Goal: Task Accomplishment & Management: Manage account settings

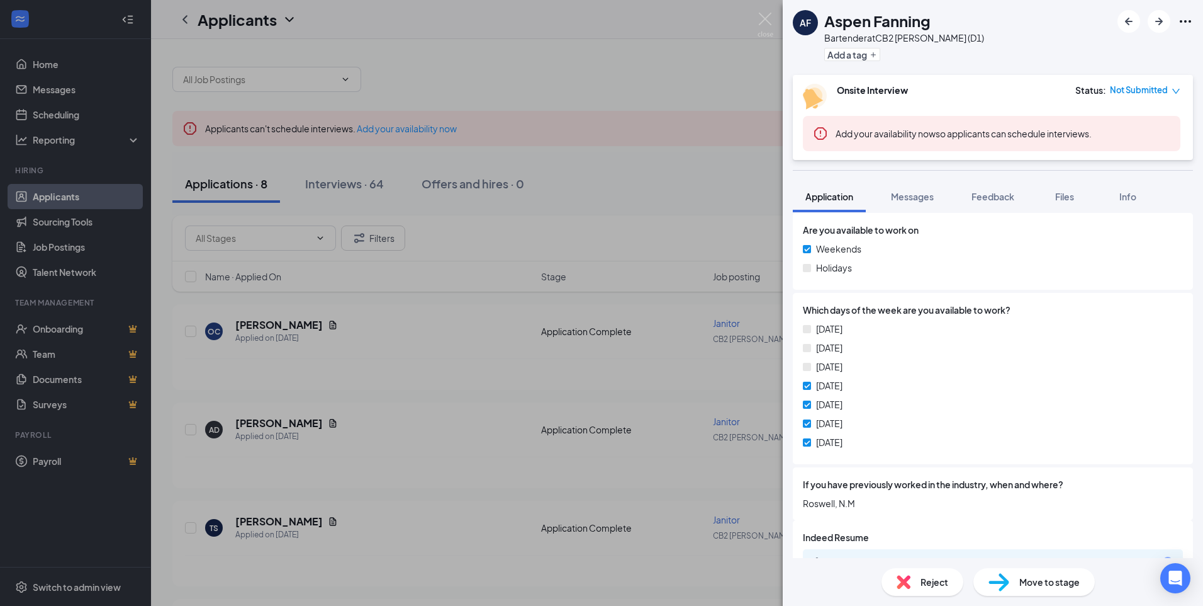
scroll to position [492, 0]
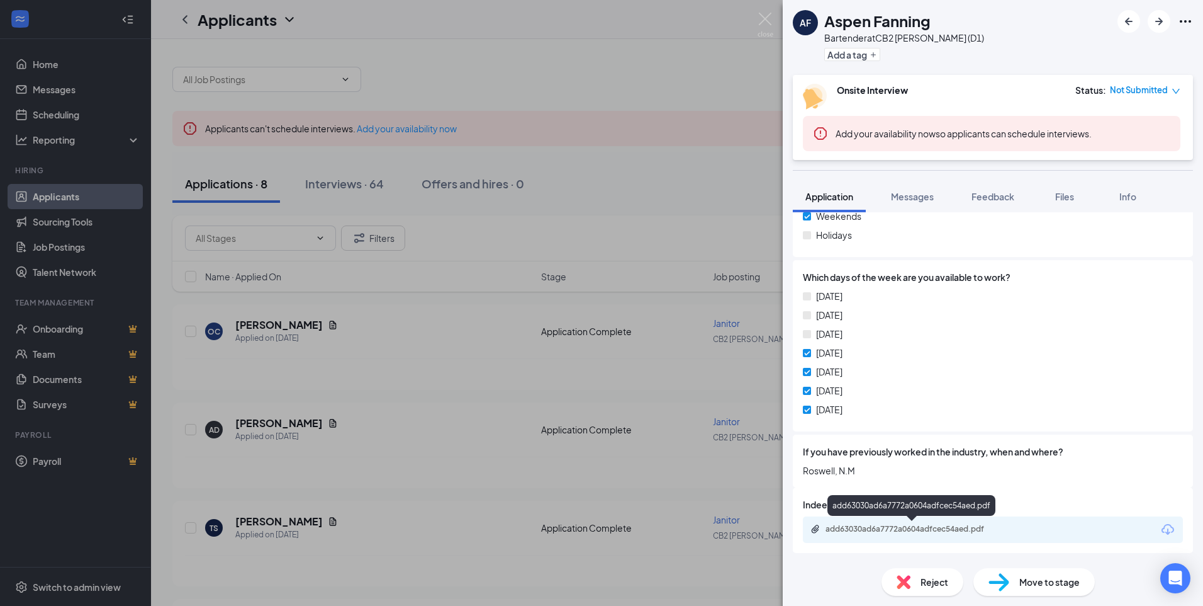
click at [903, 529] on div "add63030ad6a7772a0604adfcec54aed.pdf" at bounding box center [914, 529] width 176 height 10
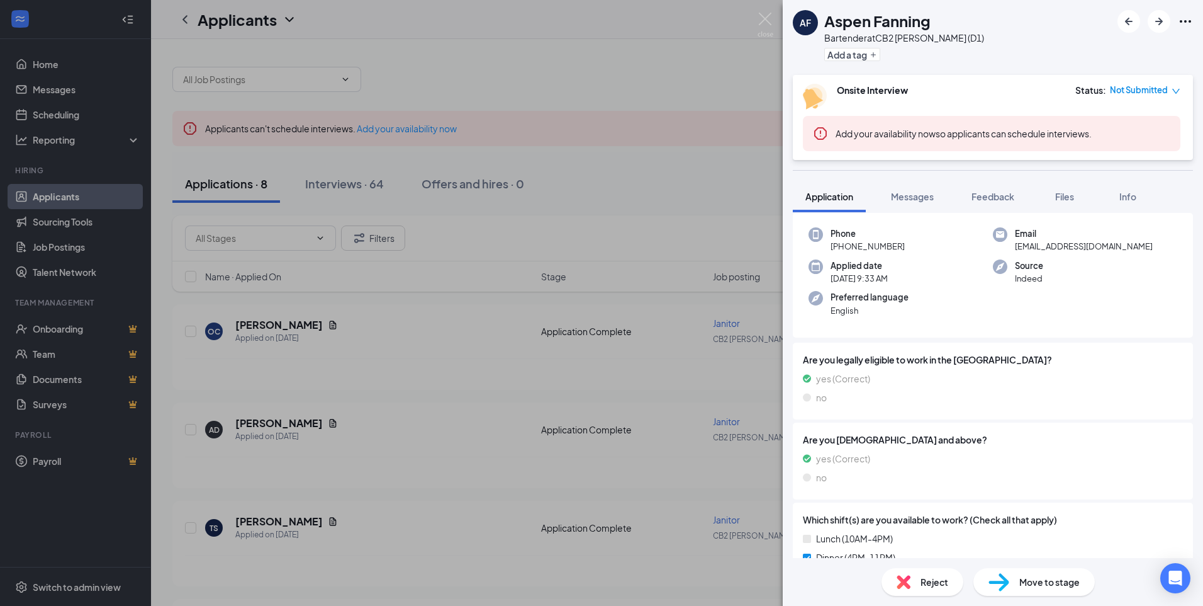
scroll to position [0, 0]
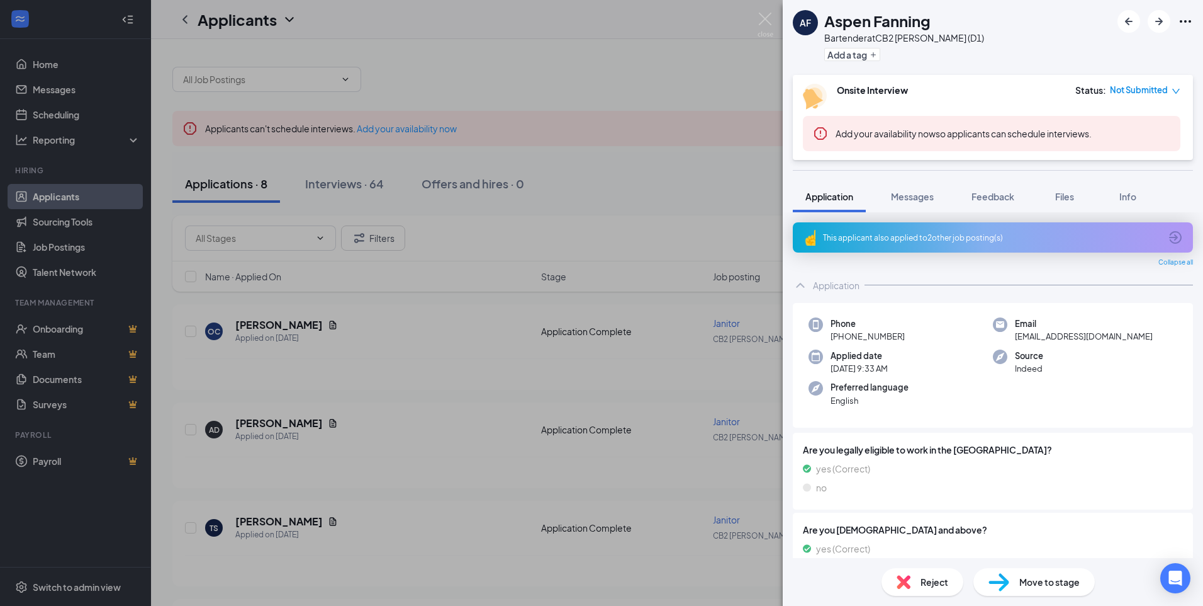
click at [1125, 249] on div "This applicant also applied to 2 other job posting(s)" at bounding box center [993, 237] width 400 height 30
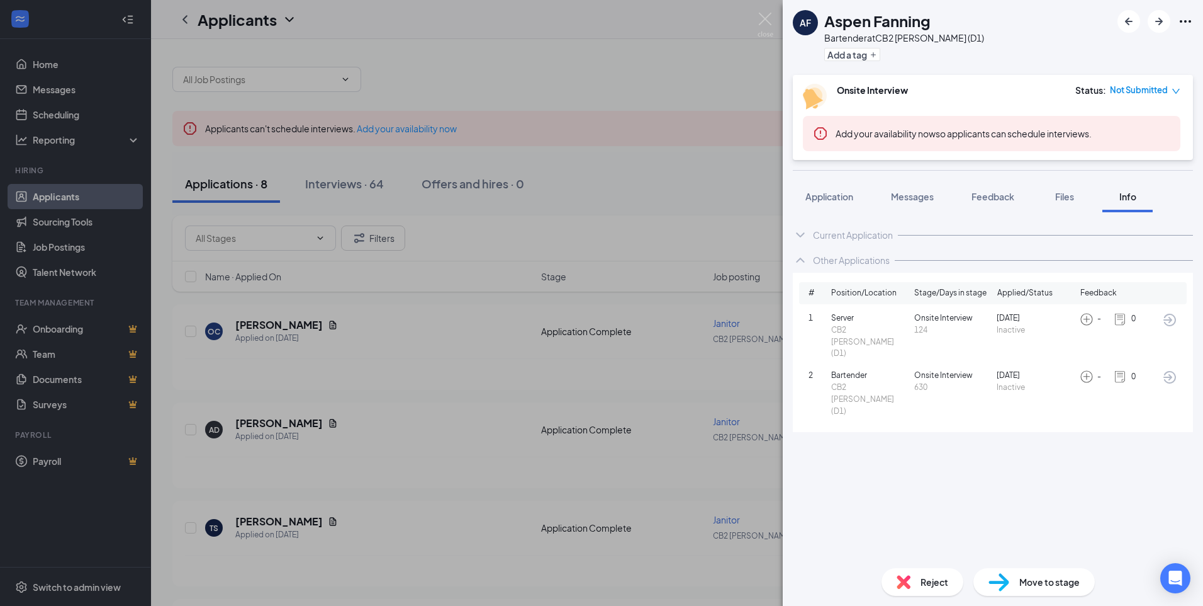
click at [1175, 89] on icon "down" at bounding box center [1176, 91] width 9 height 9
click at [1115, 125] on span "Assign Time" at bounding box center [1124, 127] width 48 height 14
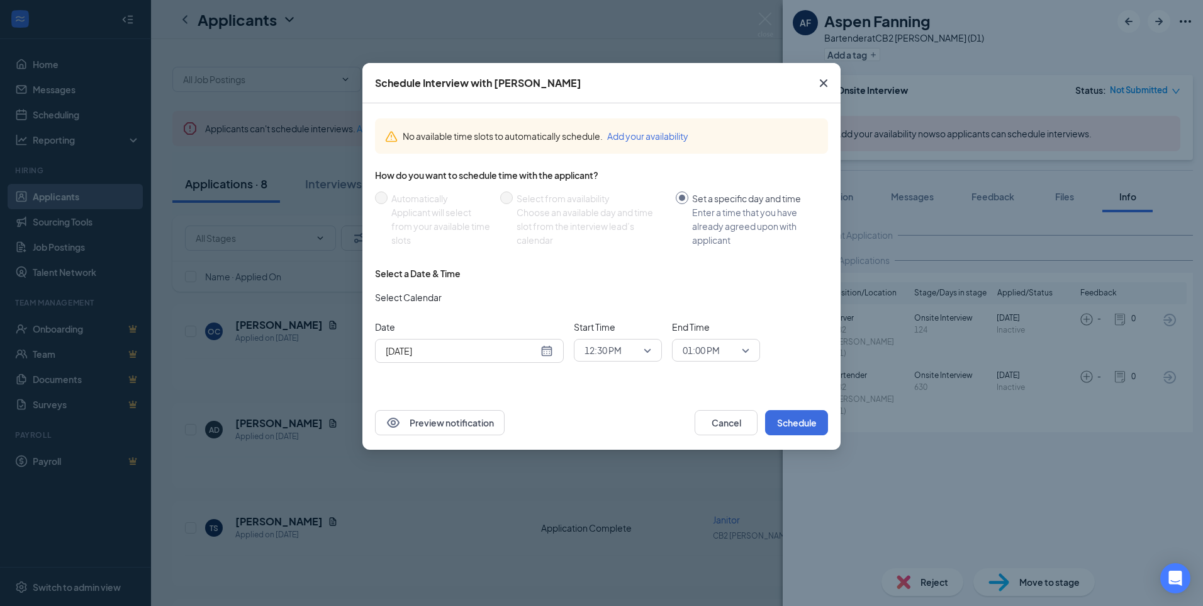
click at [648, 349] on span "12:30 PM" at bounding box center [618, 350] width 67 height 19
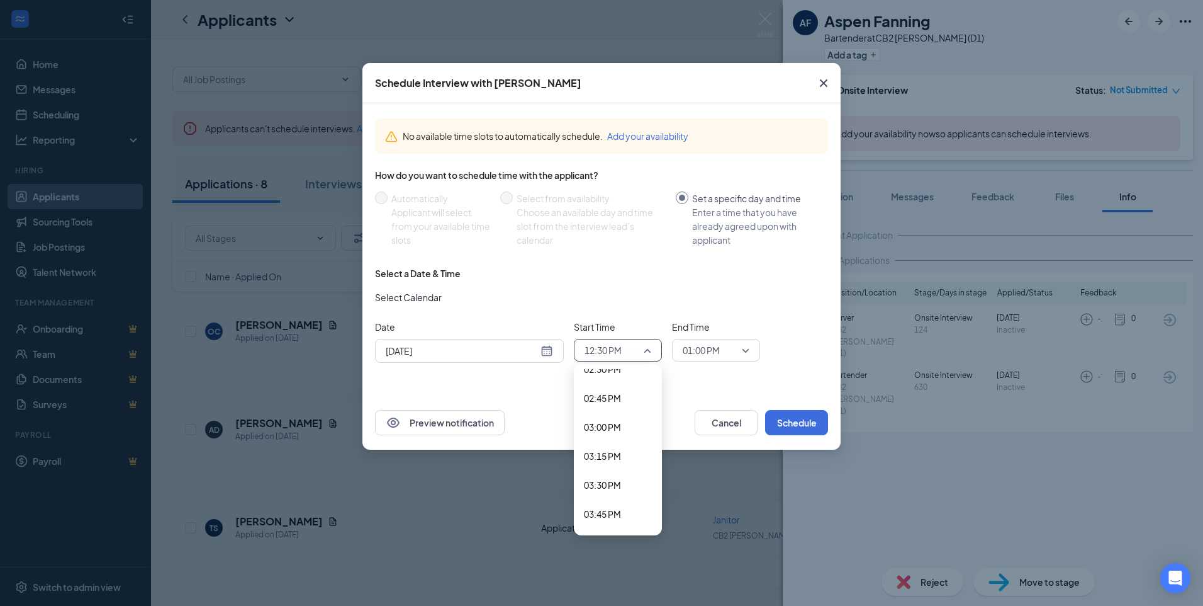
scroll to position [1694, 0]
click at [617, 373] on span "02:30 PM" at bounding box center [602, 370] width 37 height 14
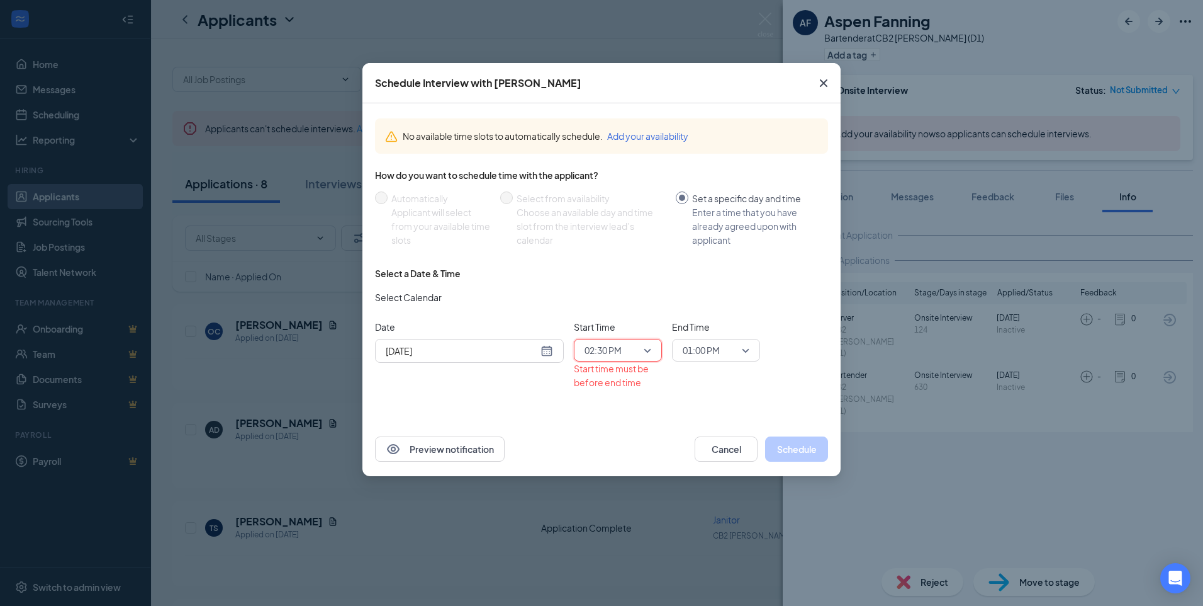
click at [745, 349] on span "01:00 PM" at bounding box center [716, 350] width 67 height 19
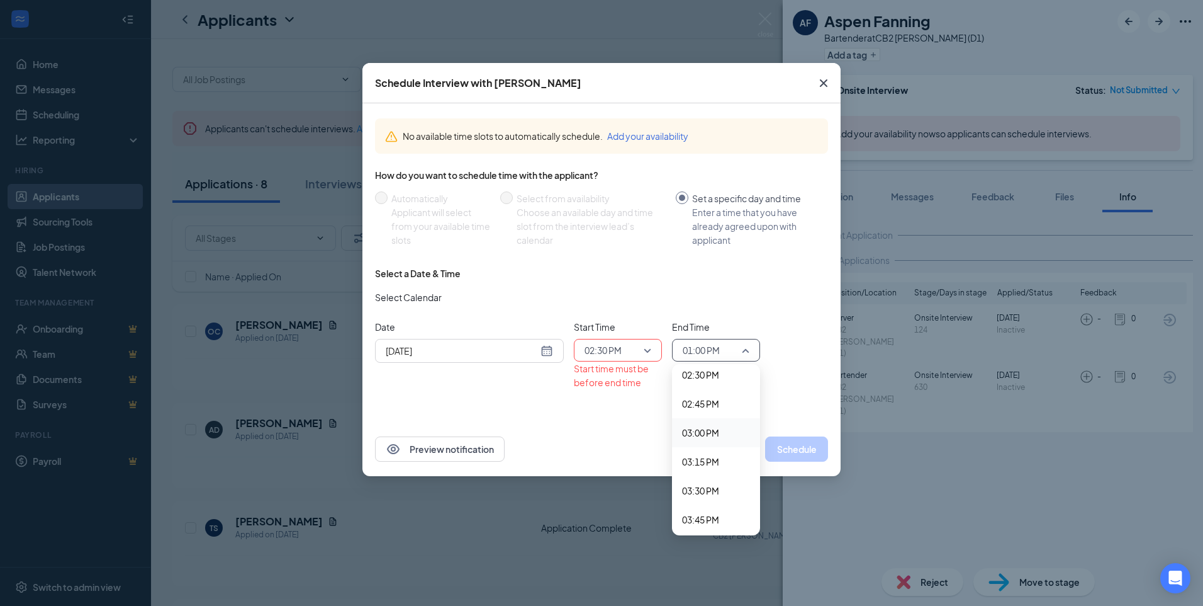
click at [708, 437] on span "03:00 PM" at bounding box center [700, 432] width 37 height 14
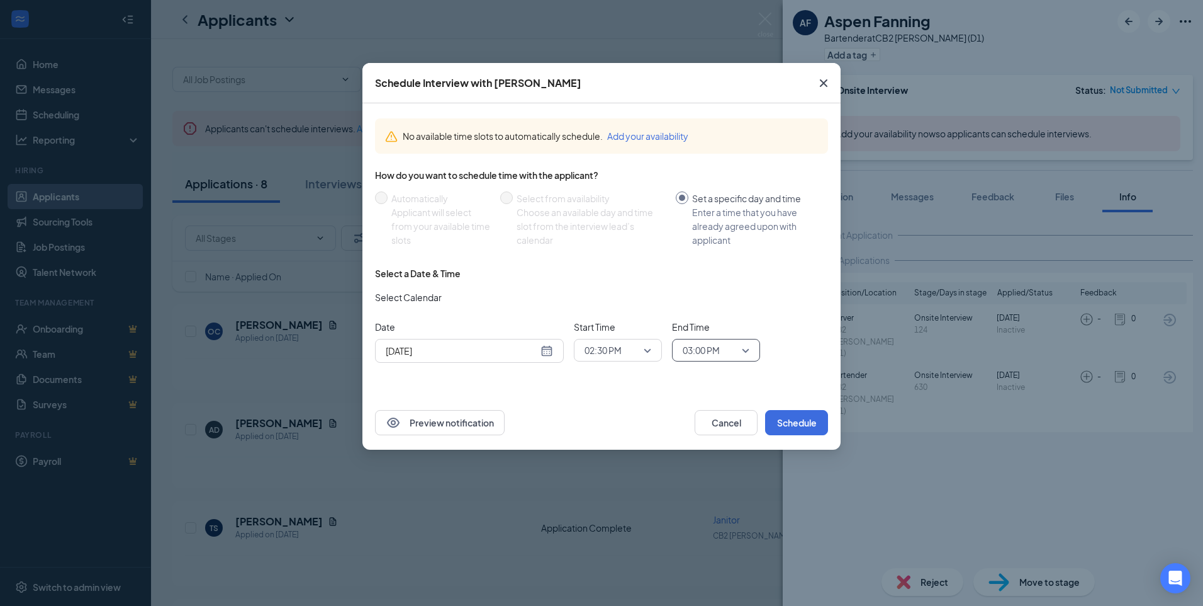
click at [750, 350] on div "03:00 PM" at bounding box center [716, 350] width 88 height 23
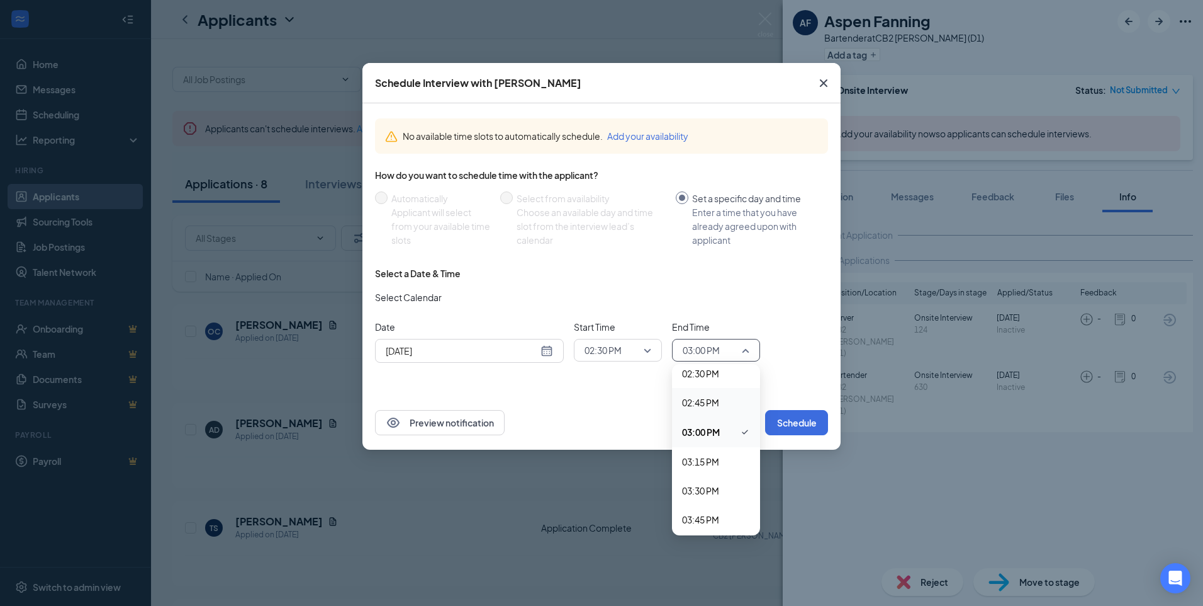
click at [711, 405] on span "02:45 PM" at bounding box center [700, 402] width 37 height 14
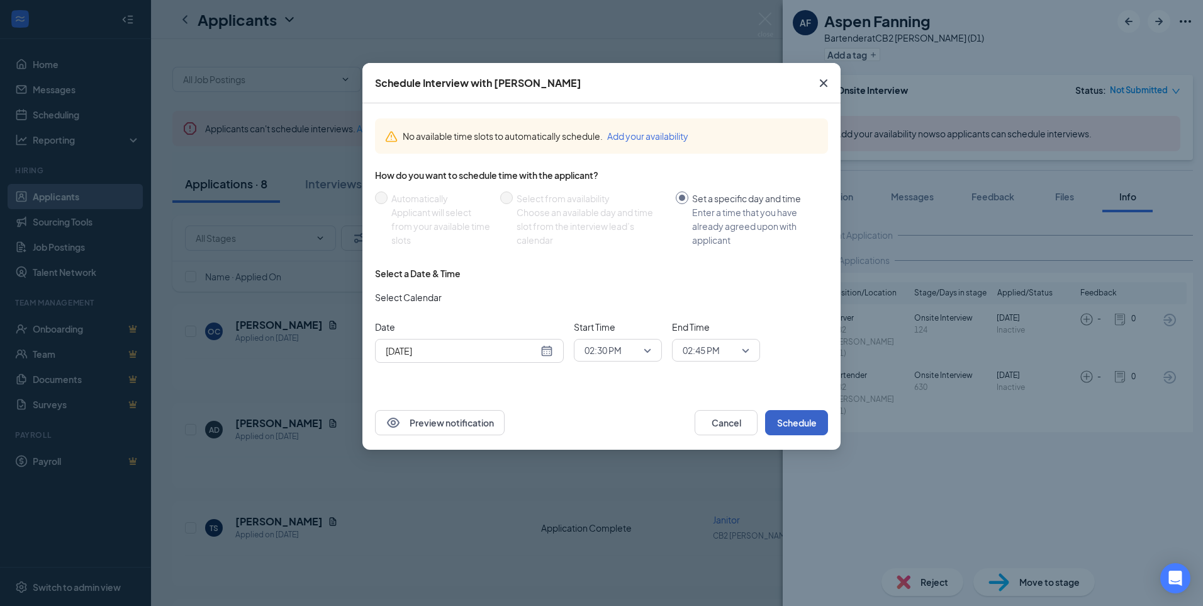
click at [804, 425] on button "Schedule" at bounding box center [796, 422] width 63 height 25
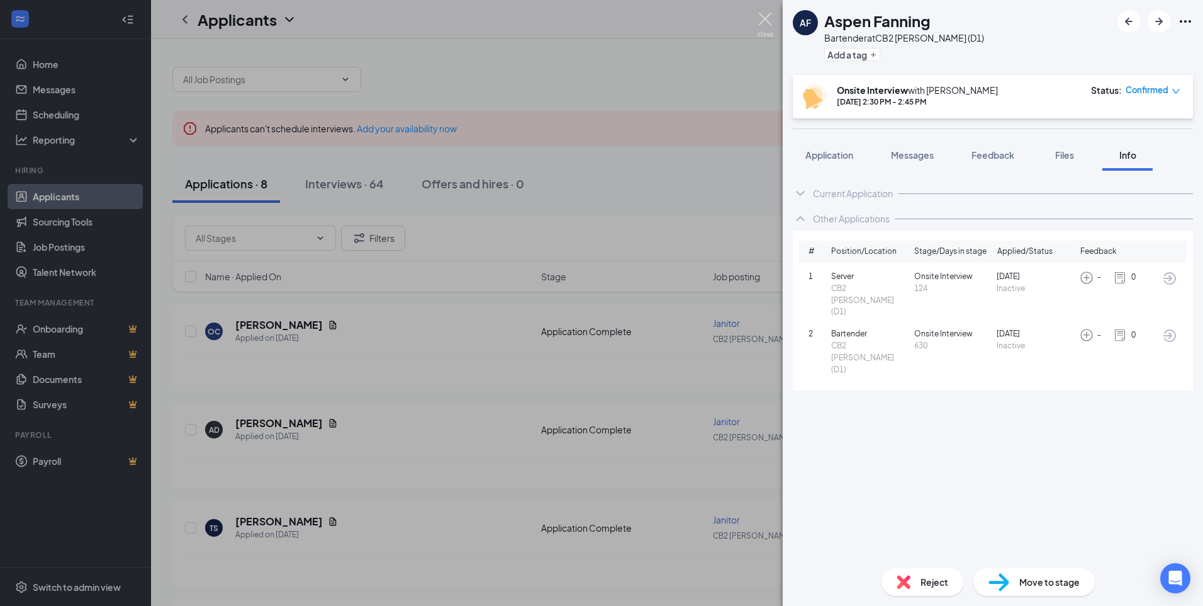
click at [761, 19] on img at bounding box center [766, 25] width 16 height 25
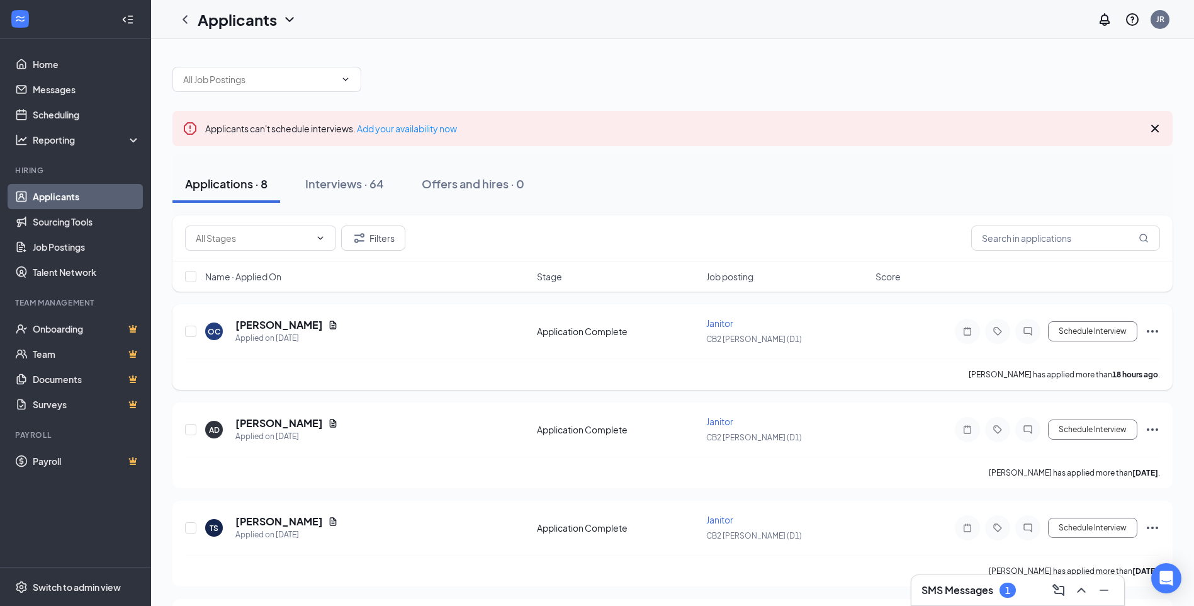
click at [464, 342] on div "OC [PERSON_NAME] Applied on [DATE]" at bounding box center [367, 331] width 324 height 26
click at [337, 326] on icon "Document" at bounding box center [333, 324] width 7 height 8
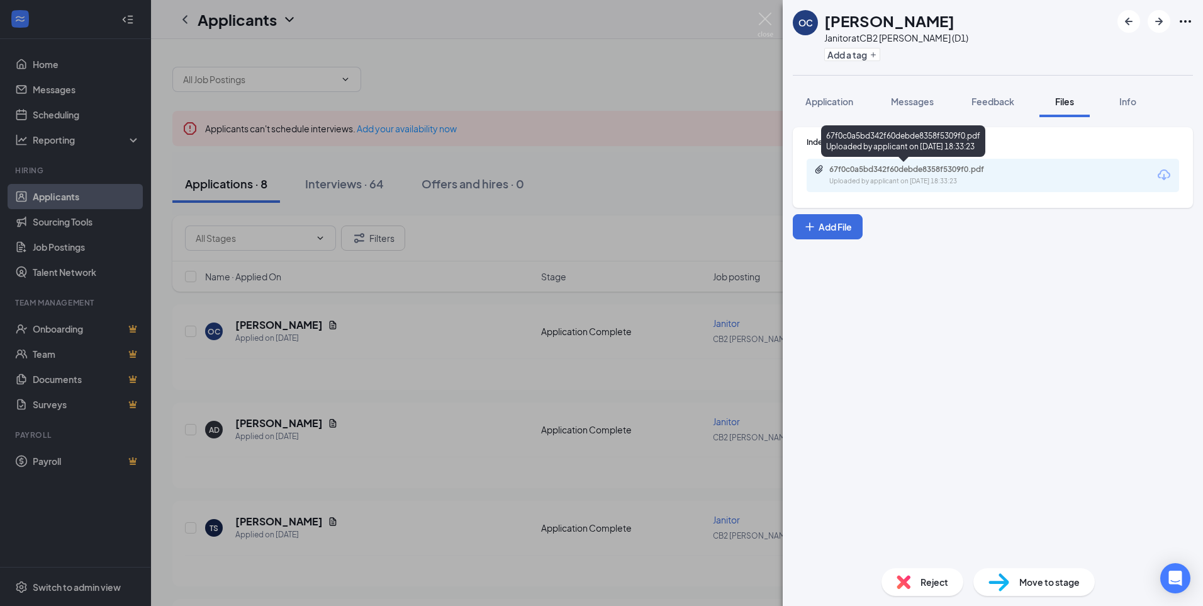
click at [911, 172] on div "67f0c0a5bd342f60debde8358f5309f0.pdf" at bounding box center [918, 169] width 176 height 10
